Goal: Obtain resource: Download file/media

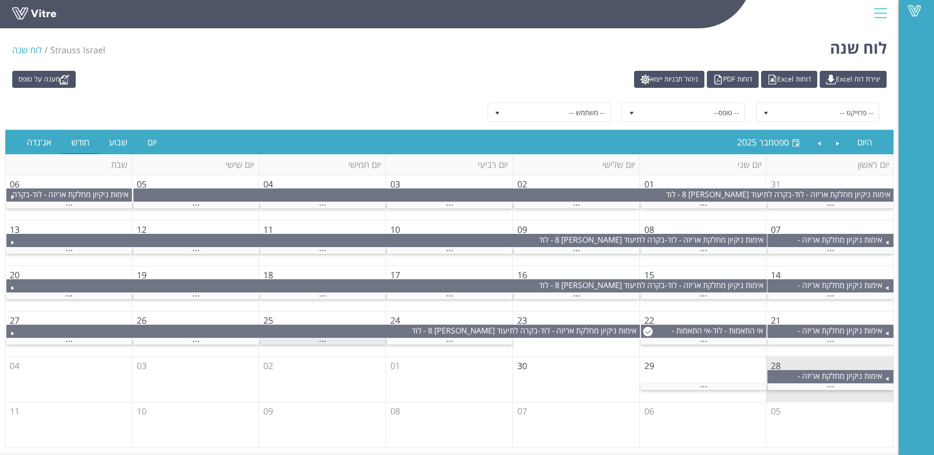
click at [331, 342] on div "..." at bounding box center [323, 342] width 126 height 6
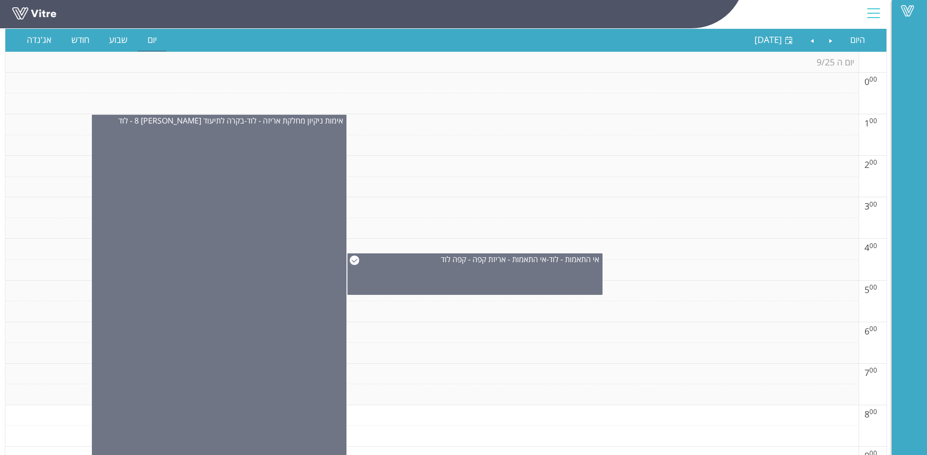
scroll to position [147, 0]
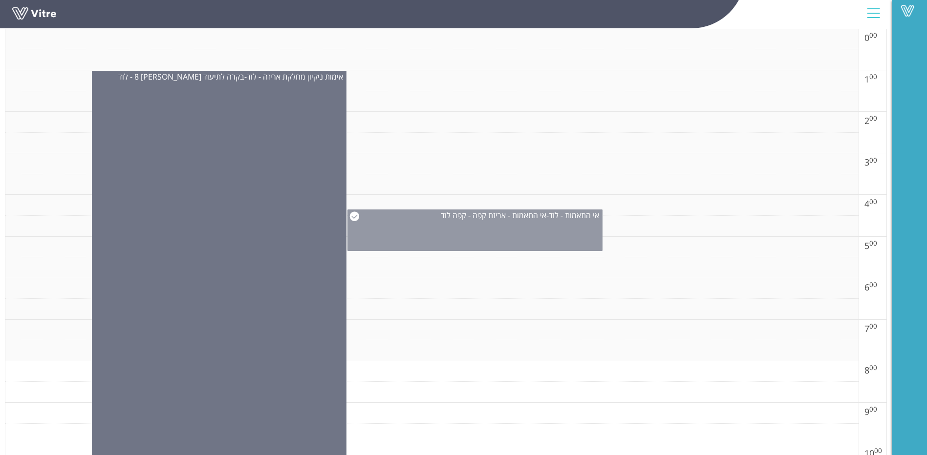
click at [467, 235] on div "אי התאמות - לוד - אי התאמות - אריזת קפה - קפה לוד" at bounding box center [474, 231] width 255 height 42
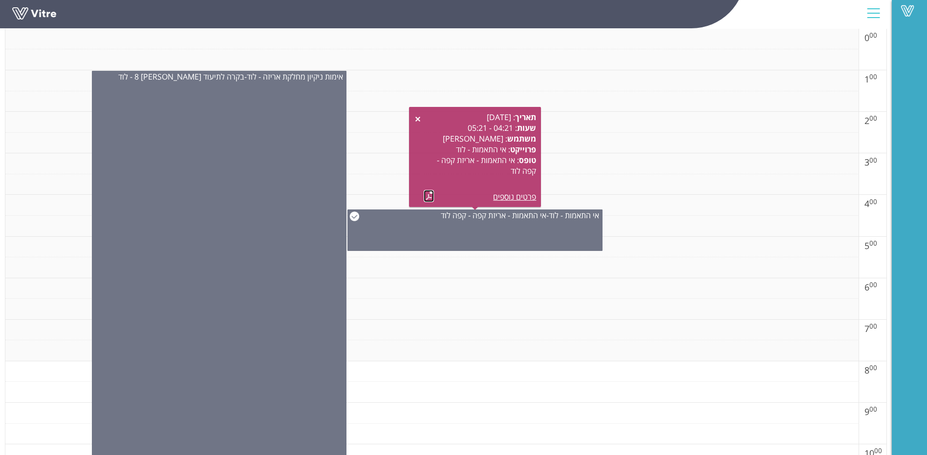
click at [431, 195] on link at bounding box center [429, 196] width 10 height 12
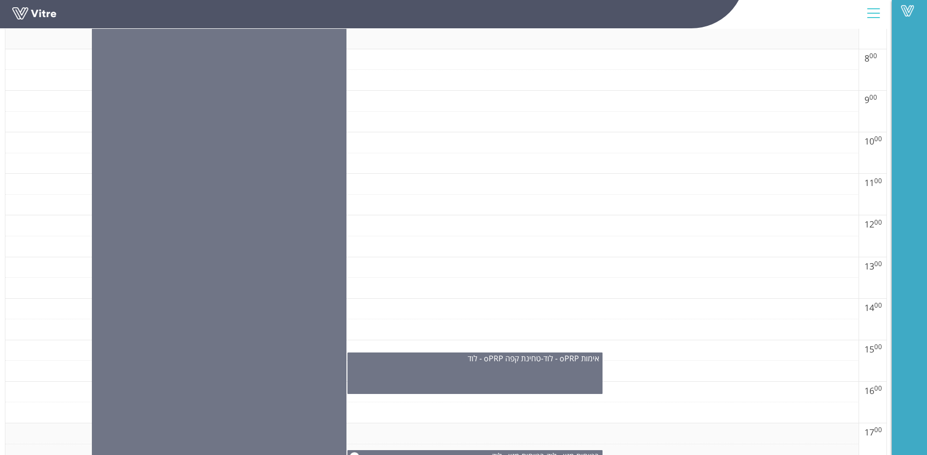
scroll to position [586, 0]
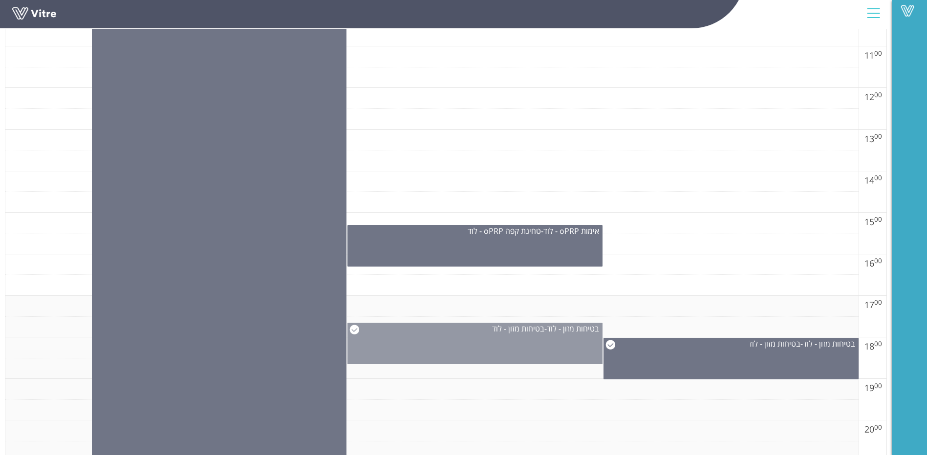
click at [586, 348] on div "בטיחות מזון - לוד - בטיחות מזון - לוד" at bounding box center [474, 344] width 255 height 42
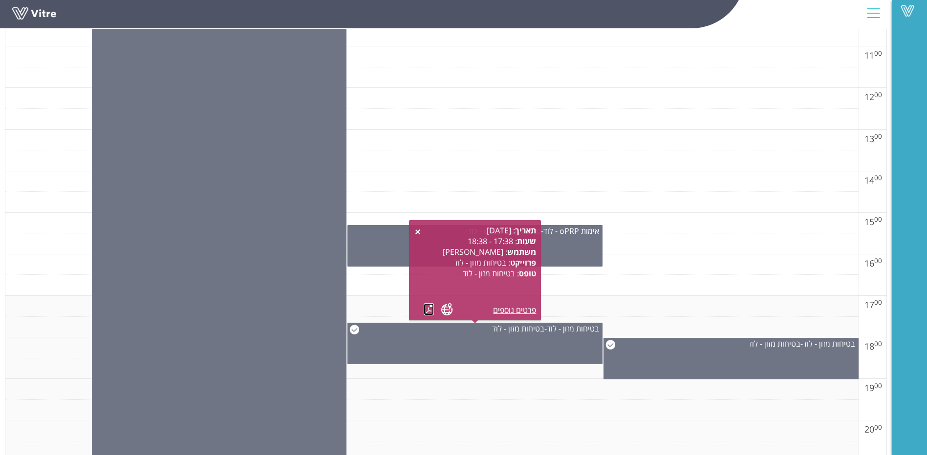
click at [427, 309] on link at bounding box center [429, 309] width 10 height 12
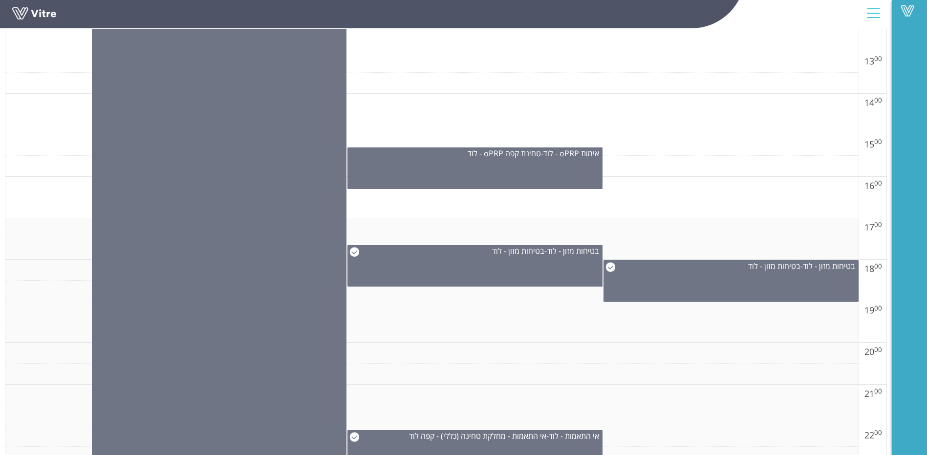
scroll to position [723, 0]
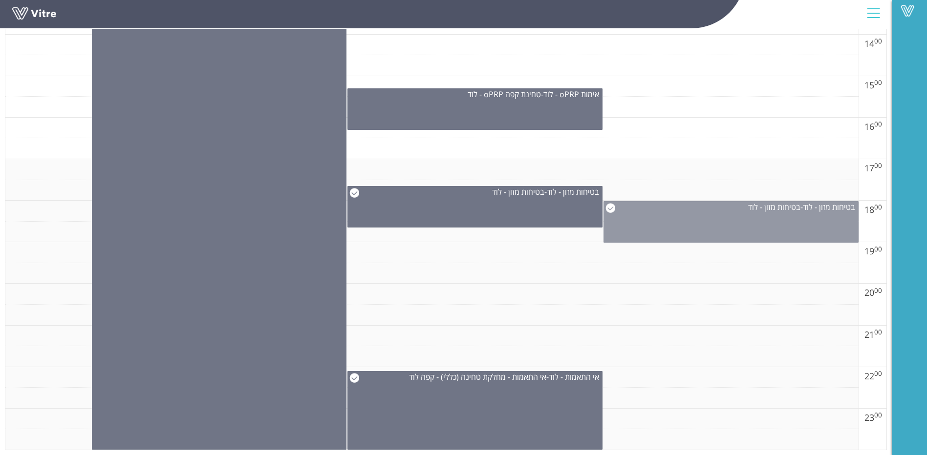
click at [710, 212] on div "בטיחות מזון - לוד - בטיחות מזון - לוד" at bounding box center [731, 207] width 254 height 11
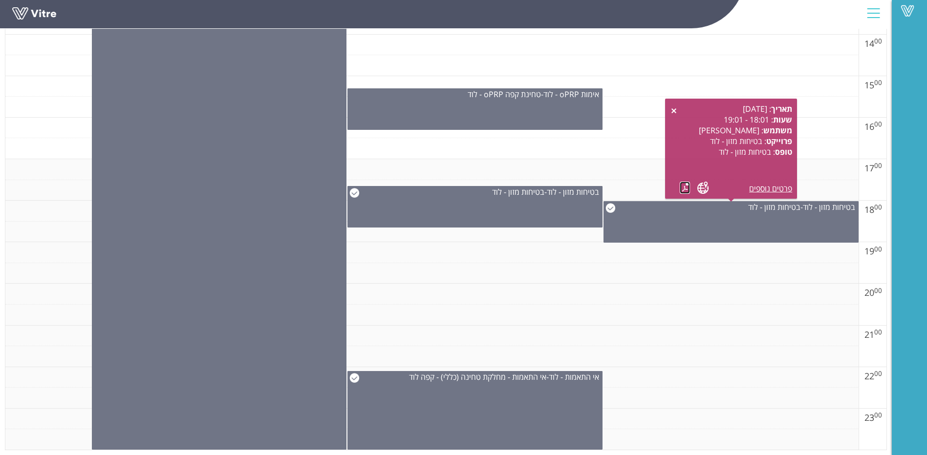
click at [690, 185] on link at bounding box center [685, 188] width 10 height 12
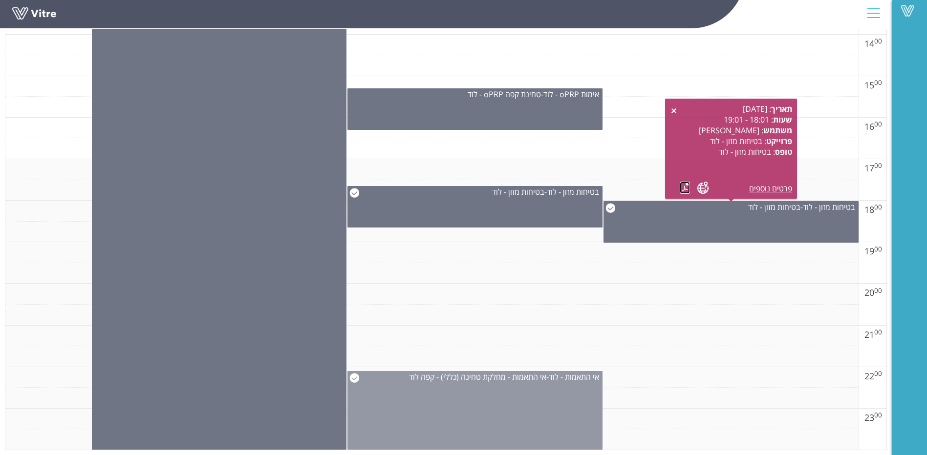
click at [461, 410] on div "אי התאמות - לוד - אי התאמות - מחלקת טחינה (כללי) - קפה לוד" at bounding box center [474, 410] width 255 height 78
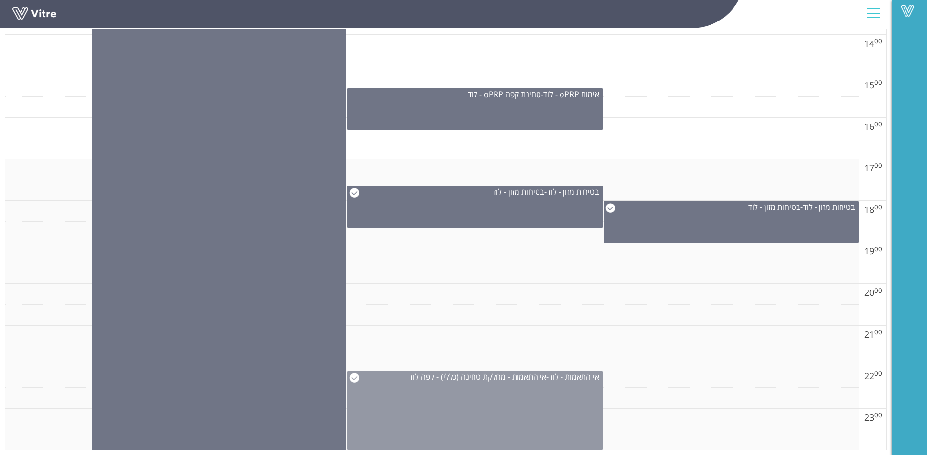
click at [482, 406] on div "אי התאמות - לוד - אי התאמות - מחלקת טחינה (כללי) - קפה לוד" at bounding box center [474, 410] width 255 height 78
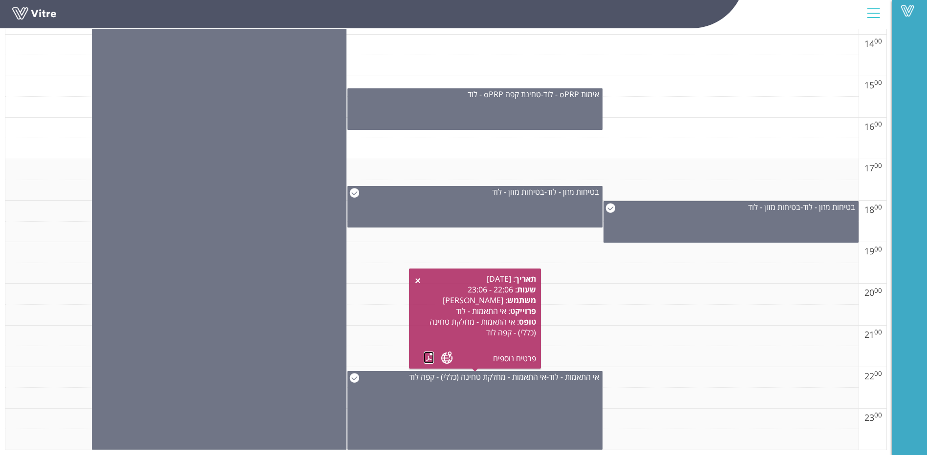
click at [430, 362] on link at bounding box center [429, 358] width 10 height 12
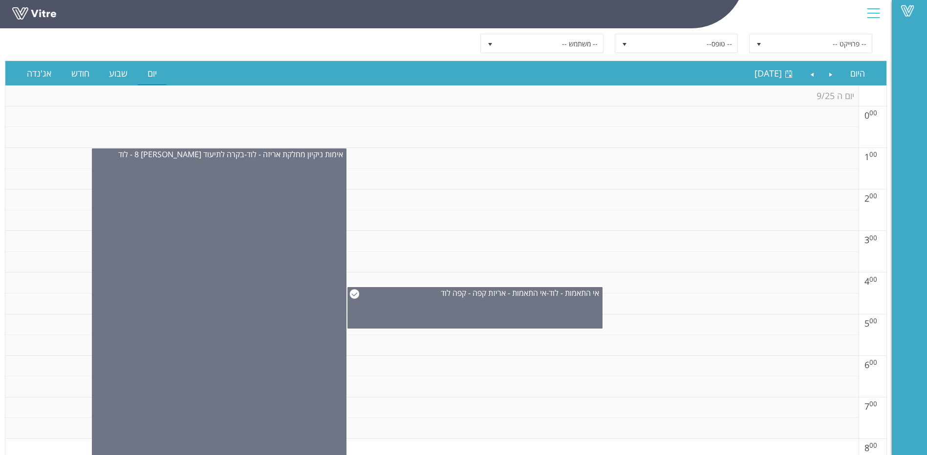
scroll to position [0, 0]
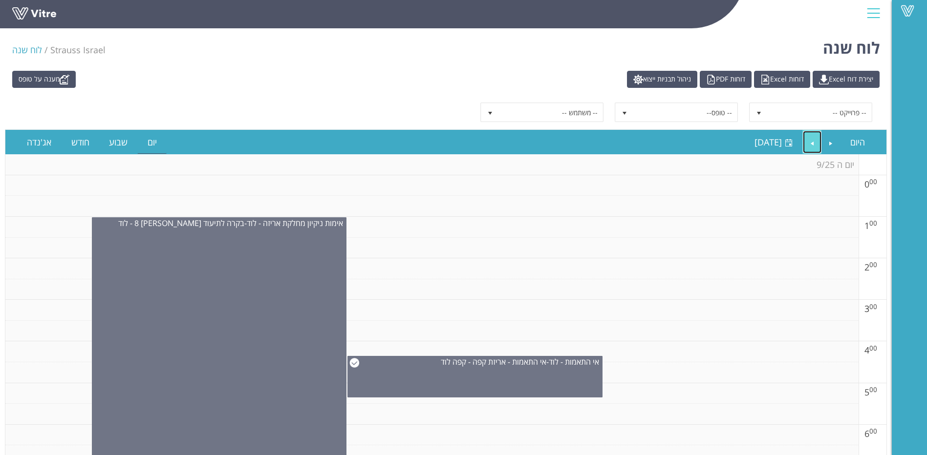
click at [818, 141] on link "Next" at bounding box center [812, 142] width 19 height 22
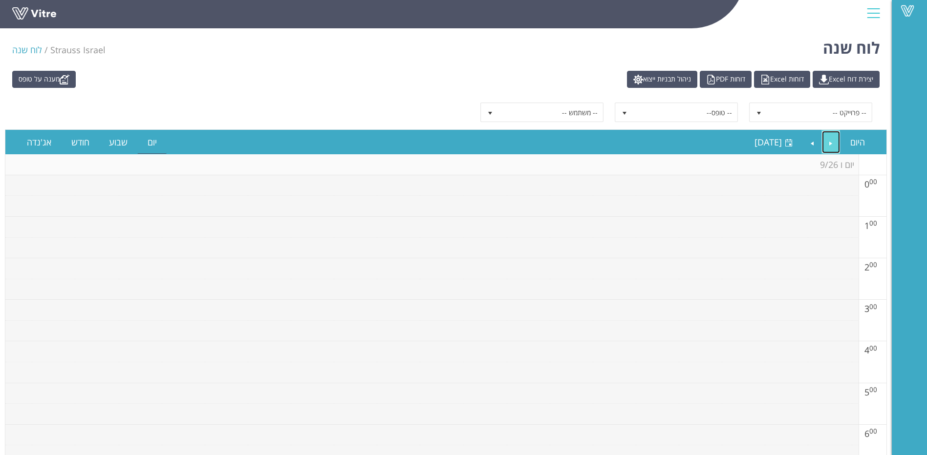
click at [833, 141] on link "Previous" at bounding box center [831, 142] width 19 height 22
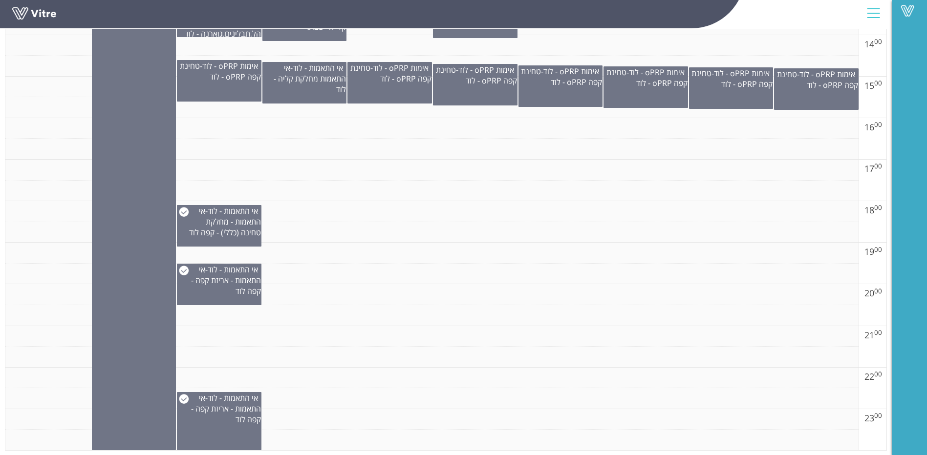
scroll to position [723, 0]
click at [233, 224] on span "אי התאמות - מחלקת טחינה (כללי) - קפה לוד" at bounding box center [225, 221] width 72 height 32
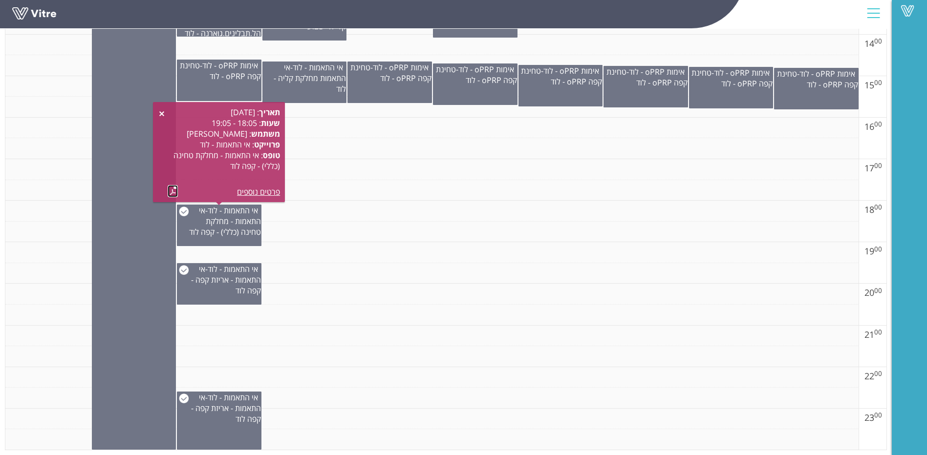
click at [175, 186] on link at bounding box center [173, 191] width 10 height 12
click at [292, 357] on td at bounding box center [431, 356] width 853 height 21
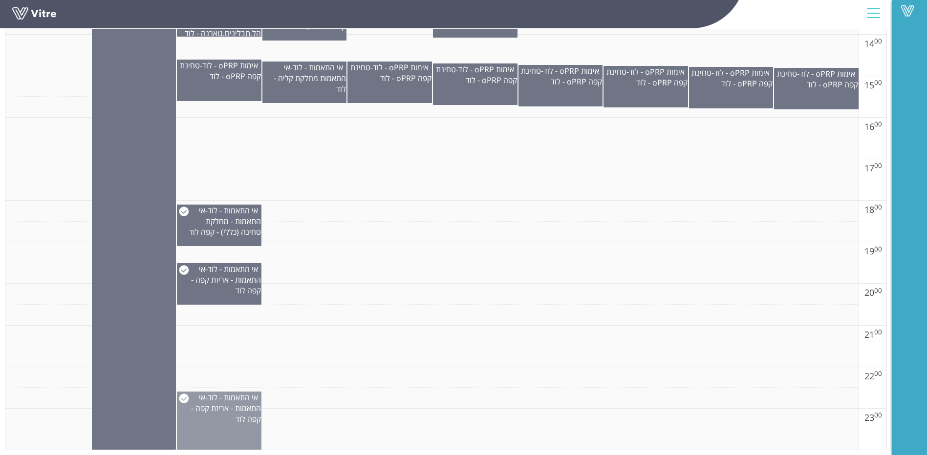
click at [252, 419] on span "אי התאמות - אריזת קפה - קפה לוד" at bounding box center [226, 408] width 70 height 32
click at [373, 346] on td at bounding box center [431, 356] width 853 height 21
click at [260, 415] on span "אי התאמות - אריזת קפה - קפה לוד" at bounding box center [226, 408] width 70 height 32
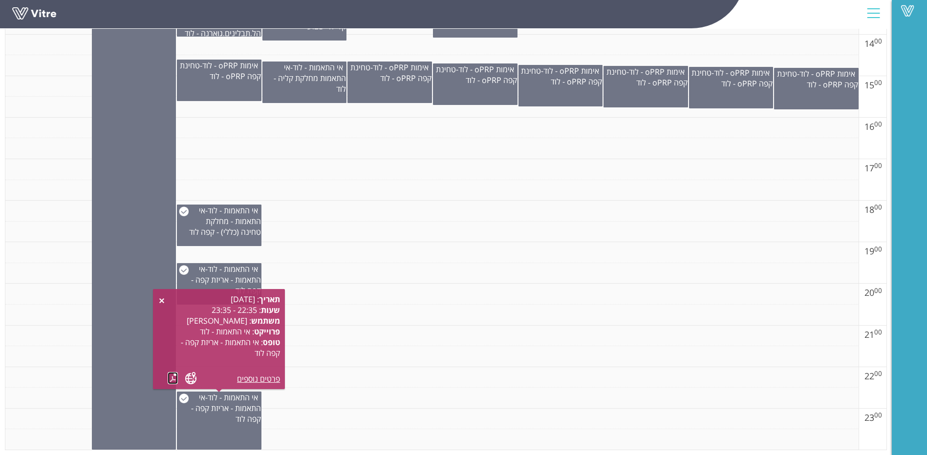
click at [170, 376] on link at bounding box center [173, 378] width 10 height 12
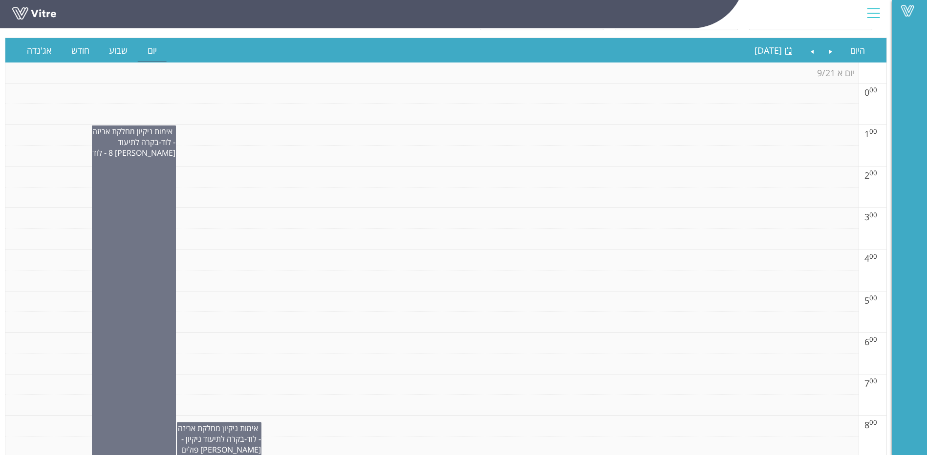
scroll to position [0, 0]
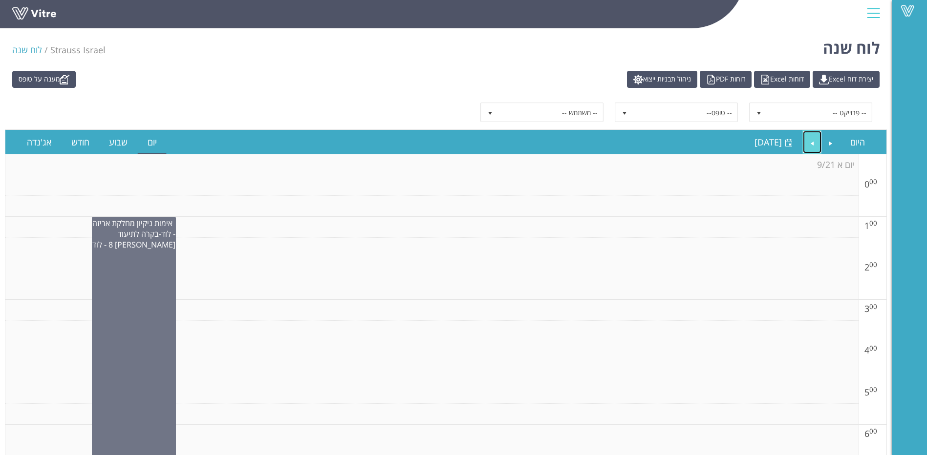
click at [805, 140] on link "Next" at bounding box center [812, 142] width 19 height 22
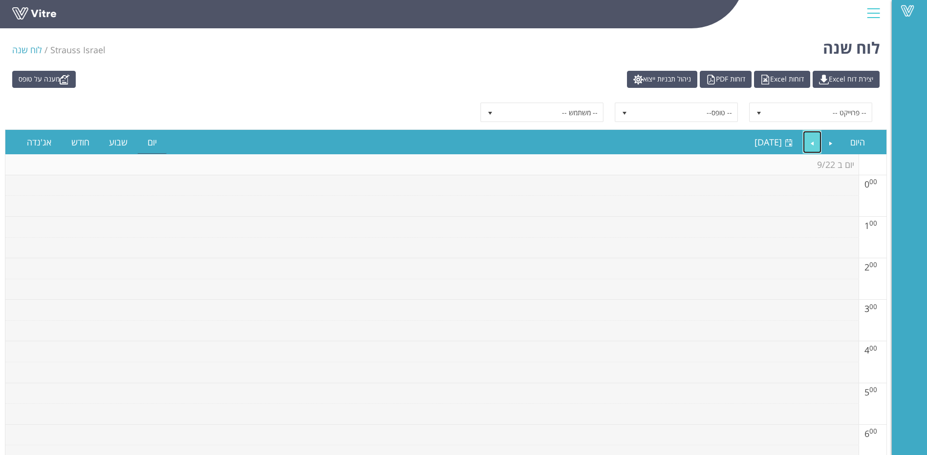
click at [805, 140] on link "Next" at bounding box center [812, 142] width 19 height 22
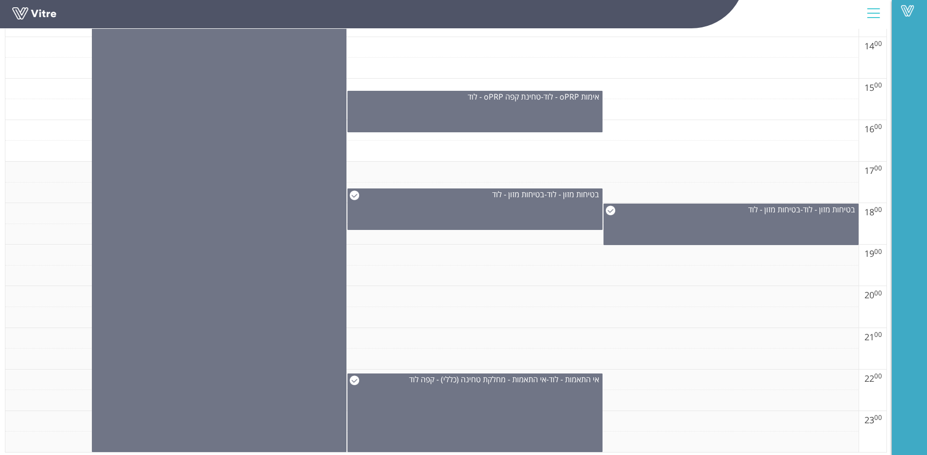
scroll to position [723, 0]
